Goal: Find specific page/section: Find specific page/section

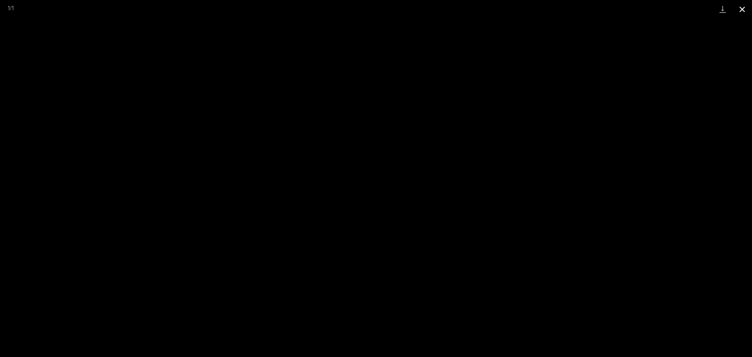
click at [739, 11] on button "Close gallery" at bounding box center [743, 9] width 20 height 18
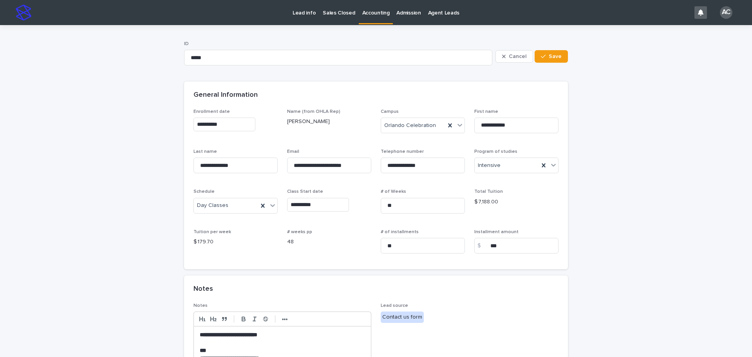
click at [377, 11] on p "Accounting" at bounding box center [375, 8] width 27 height 16
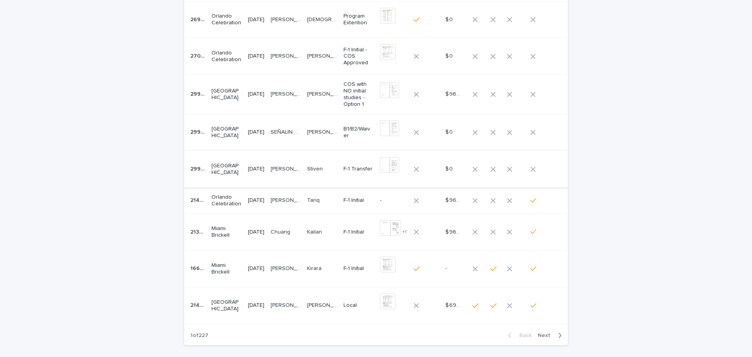
scroll to position [157, 0]
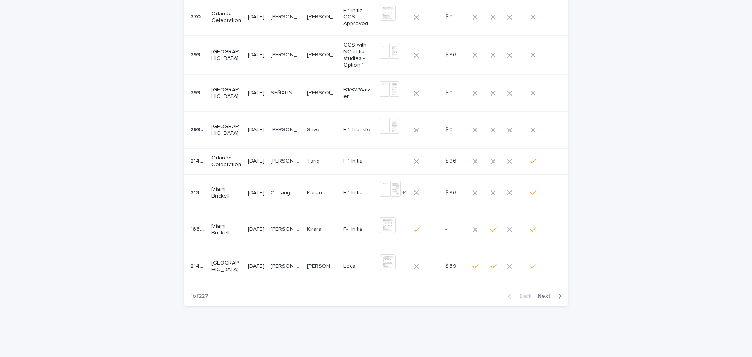
click at [304, 171] on td "[PERSON_NAME] [PERSON_NAME]" at bounding box center [286, 161] width 36 height 26
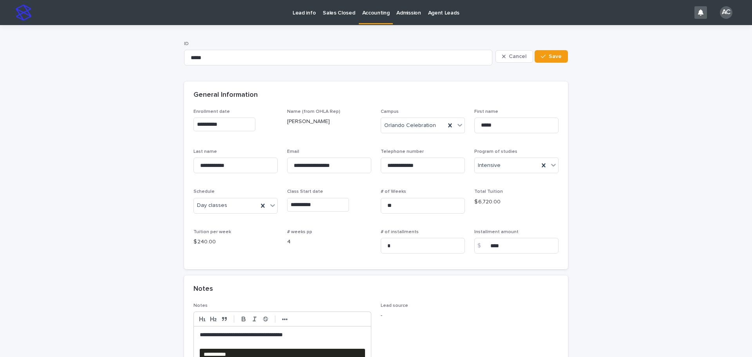
click at [381, 14] on p "Accounting" at bounding box center [375, 8] width 27 height 16
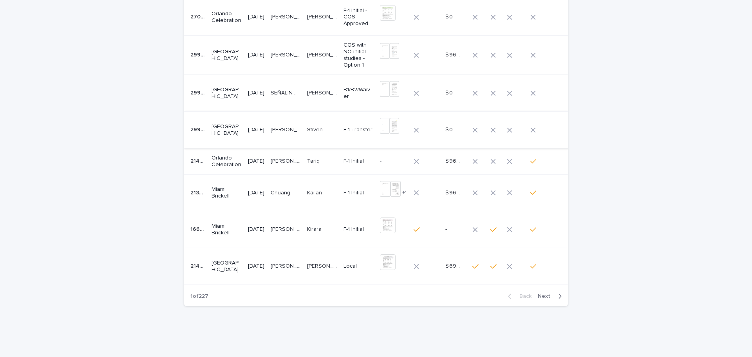
scroll to position [39, 0]
